Goal: Task Accomplishment & Management: Use online tool/utility

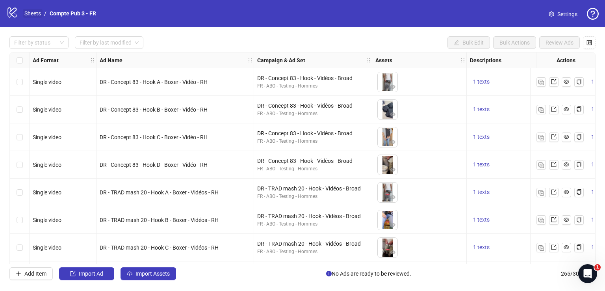
click at [37, 13] on link "Sheets" at bounding box center [33, 13] width 20 height 9
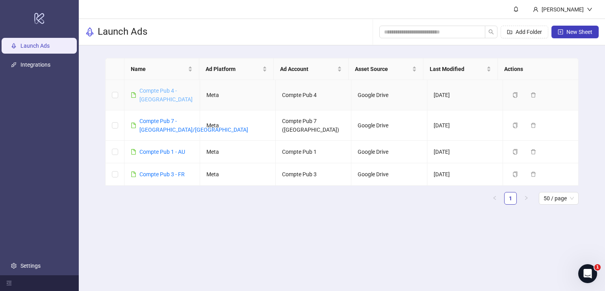
click at [169, 93] on link "Compte Pub 4 - [GEOGRAPHIC_DATA]" at bounding box center [166, 94] width 53 height 15
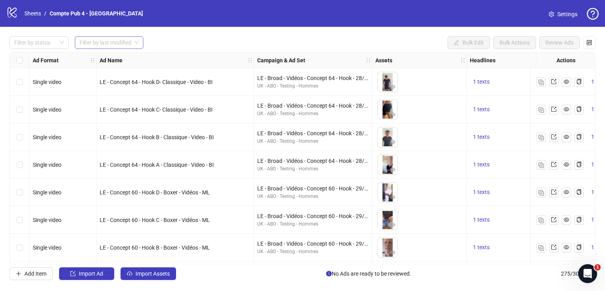
click at [134, 42] on span at bounding box center [109, 43] width 59 height 12
click at [134, 58] on div "[DATE]" at bounding box center [109, 58] width 56 height 9
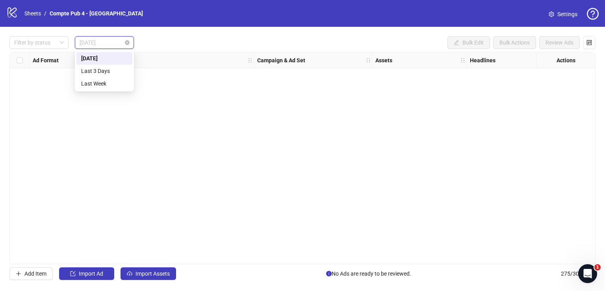
click at [109, 44] on span "[DATE]" at bounding box center [105, 43] width 50 height 12
click at [109, 69] on div "Last 3 Days" at bounding box center [104, 71] width 47 height 9
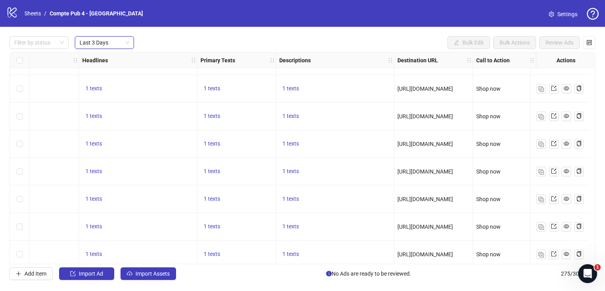
scroll to position [387, 394]
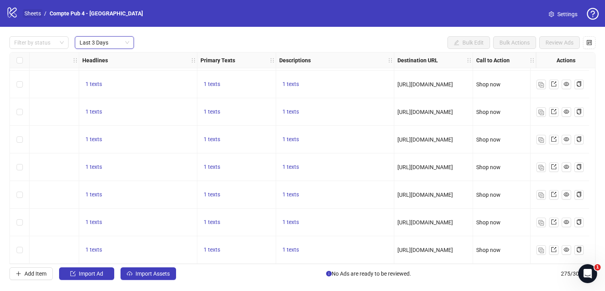
click at [39, 10] on link "Sheets" at bounding box center [33, 13] width 20 height 9
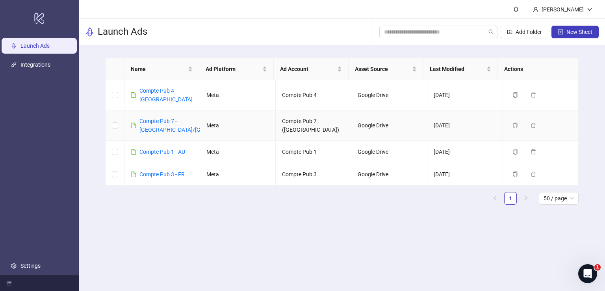
click at [162, 110] on td "Compte Pub 7 - [GEOGRAPHIC_DATA]/[GEOGRAPHIC_DATA]" at bounding box center [163, 125] width 76 height 30
click at [162, 117] on div "Compte Pub 7 - [GEOGRAPHIC_DATA]/[GEOGRAPHIC_DATA]" at bounding box center [194, 125] width 109 height 17
click at [162, 118] on link "Compte Pub 7 - [GEOGRAPHIC_DATA]/[GEOGRAPHIC_DATA]" at bounding box center [194, 125] width 109 height 15
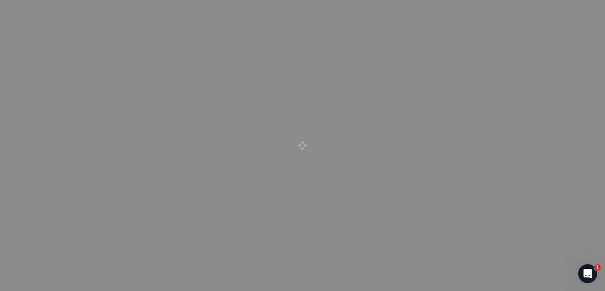
click at [158, 112] on div at bounding box center [302, 145] width 605 height 291
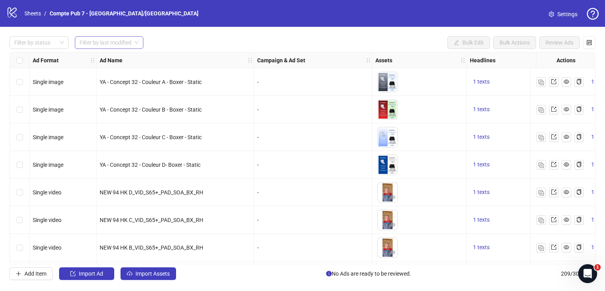
drag, startPoint x: 137, startPoint y: 43, endPoint x: 131, endPoint y: 53, distance: 11.8
click at [137, 43] on span at bounding box center [109, 43] width 59 height 12
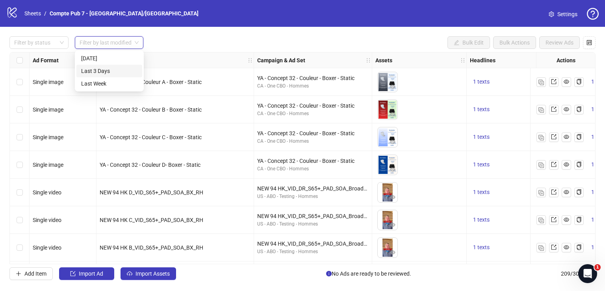
click at [122, 68] on div "Last 3 Days" at bounding box center [109, 71] width 56 height 9
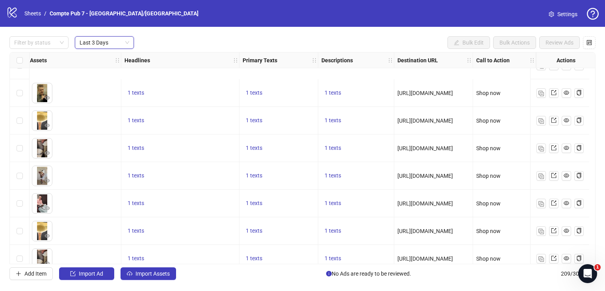
scroll to position [525, 352]
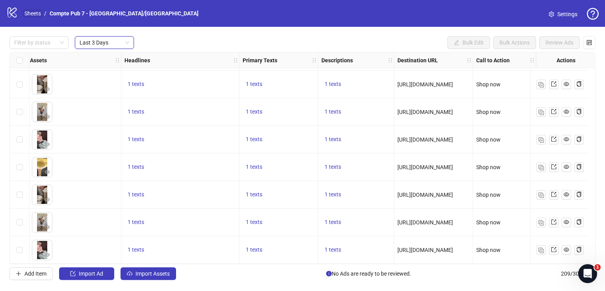
click at [40, 11] on link "Sheets" at bounding box center [33, 13] width 20 height 9
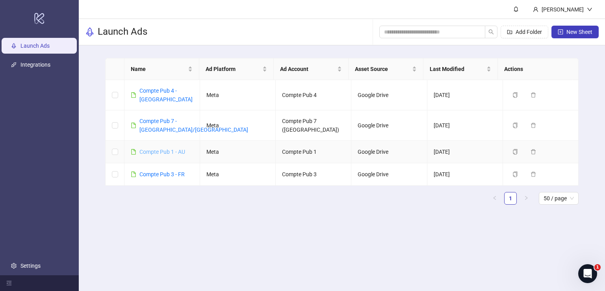
click at [163, 149] on link "Compte Pub 1 - AU" at bounding box center [163, 152] width 46 height 6
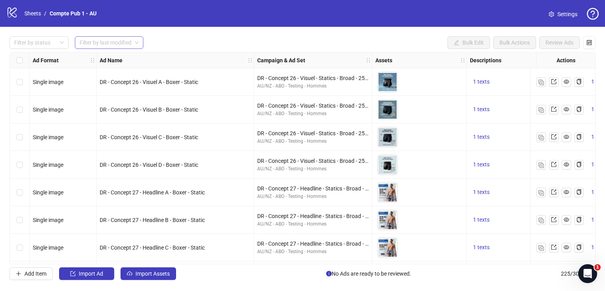
click at [117, 39] on input "search" at bounding box center [106, 43] width 52 height 12
click at [114, 69] on div "Last 3 Days" at bounding box center [109, 71] width 56 height 9
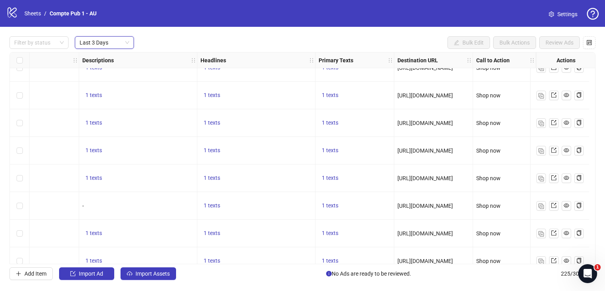
scroll to position [276, 394]
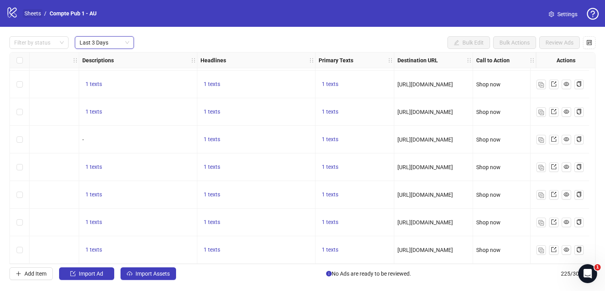
click at [35, 16] on link "Sheets" at bounding box center [33, 13] width 20 height 9
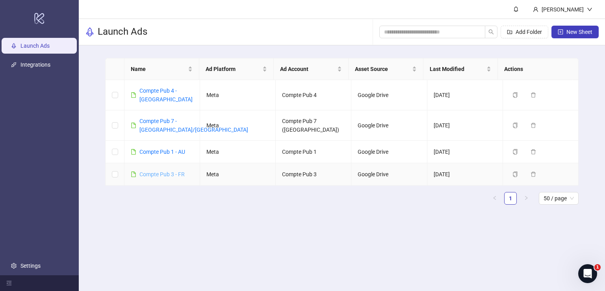
click at [166, 171] on link "Compte Pub 3 - FR" at bounding box center [162, 174] width 45 height 6
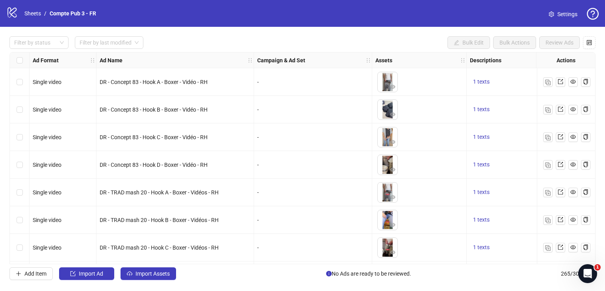
click at [125, 37] on input "search" at bounding box center [106, 43] width 52 height 12
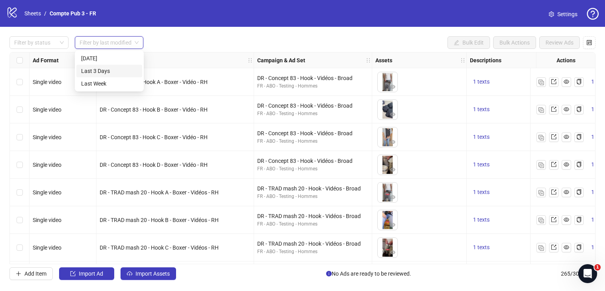
click at [129, 67] on div "Last 3 Days" at bounding box center [109, 71] width 56 height 9
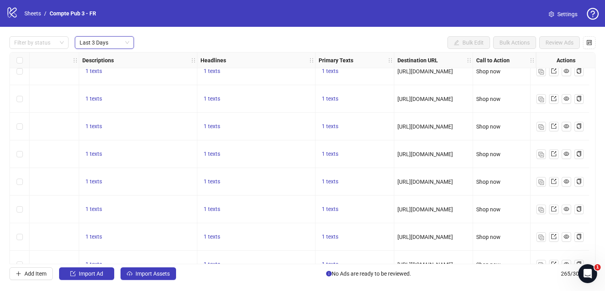
scroll to position [166, 394]
